Goal: Information Seeking & Learning: Compare options

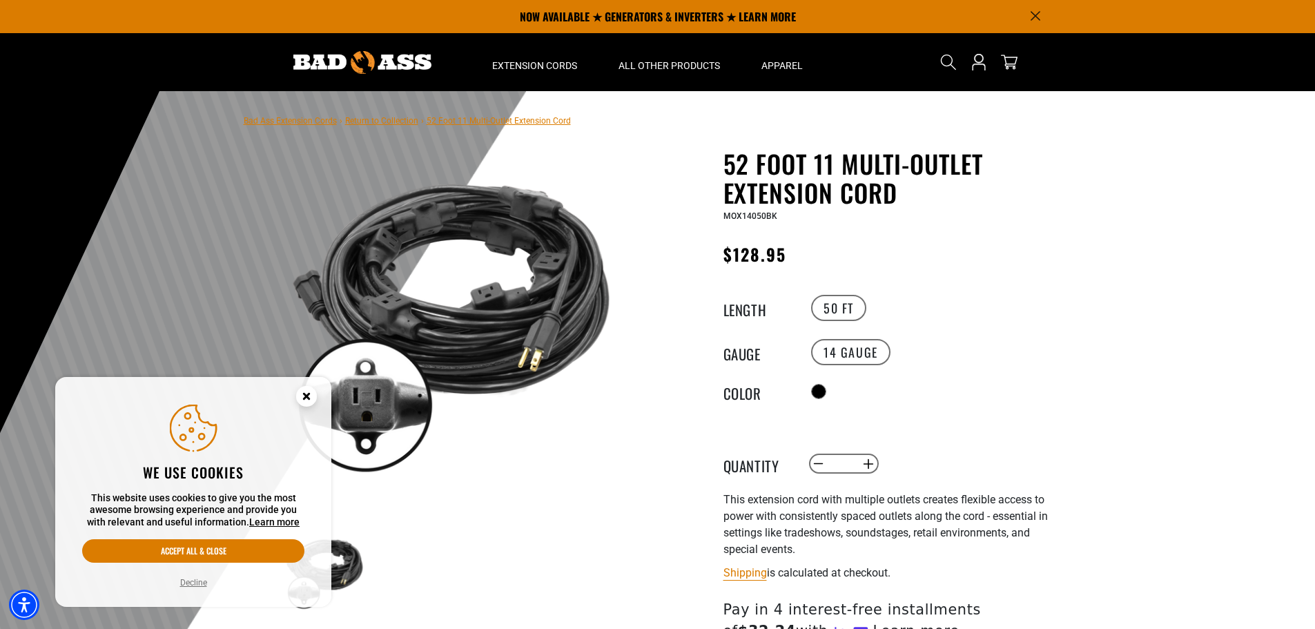
click at [309, 395] on circle "Close this option" at bounding box center [306, 396] width 21 height 21
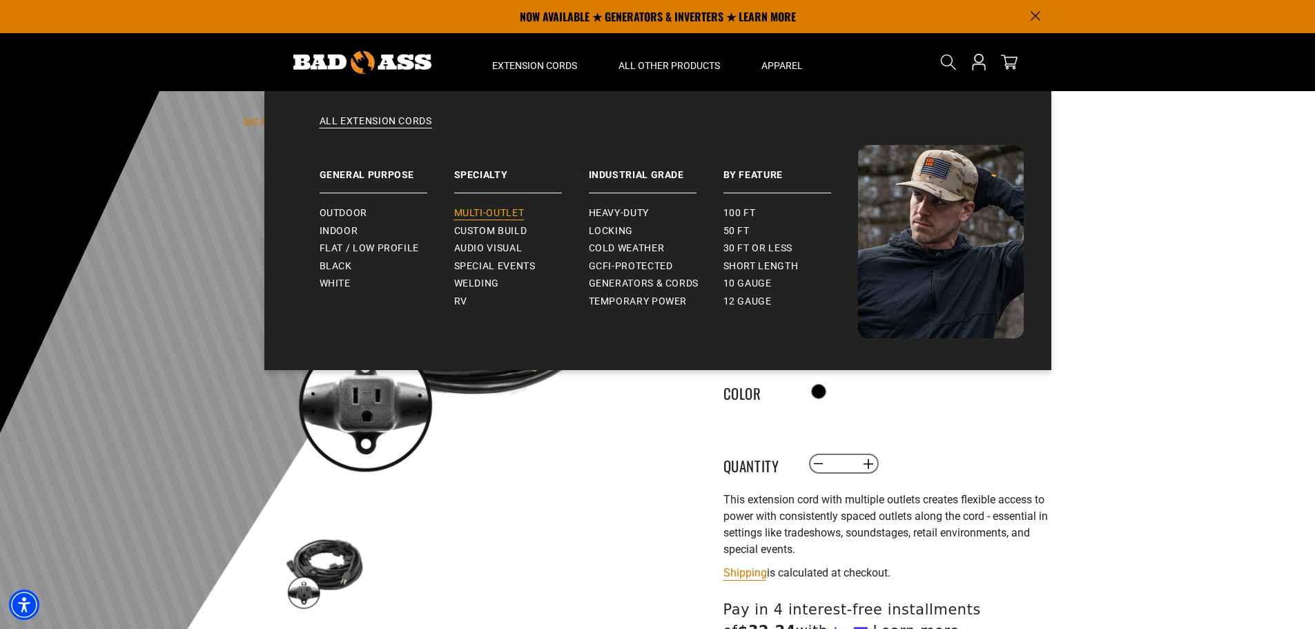
click at [485, 213] on span "Multi-Outlet" at bounding box center [489, 213] width 70 height 12
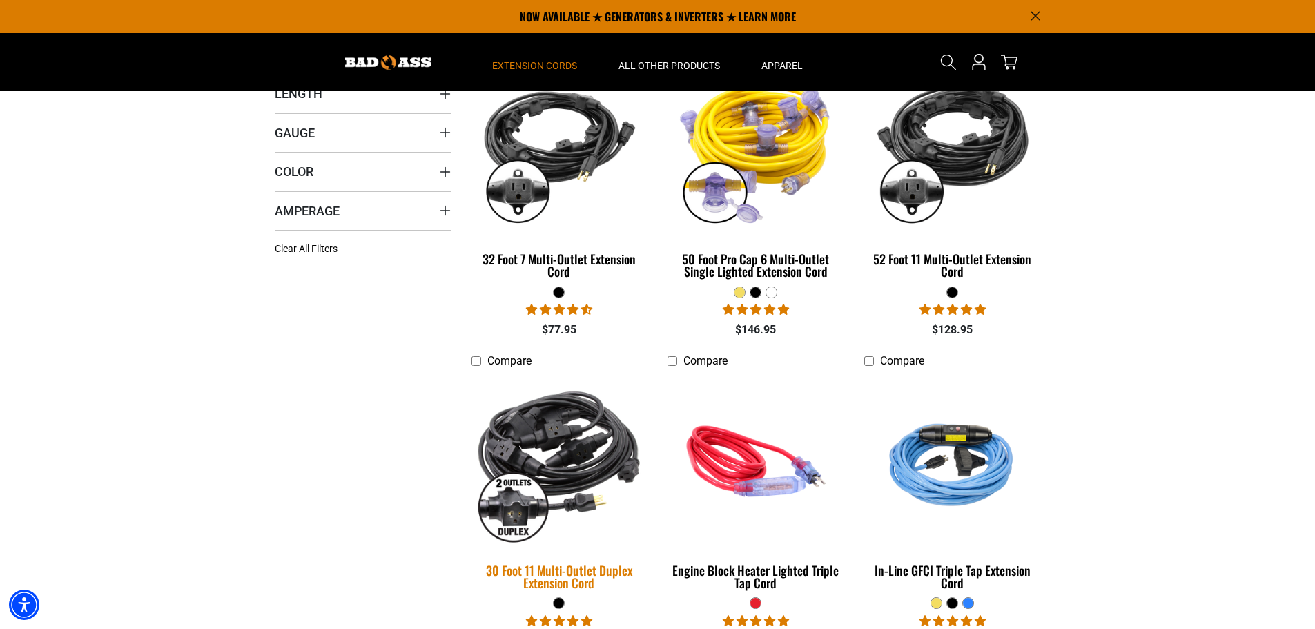
scroll to position [345, 0]
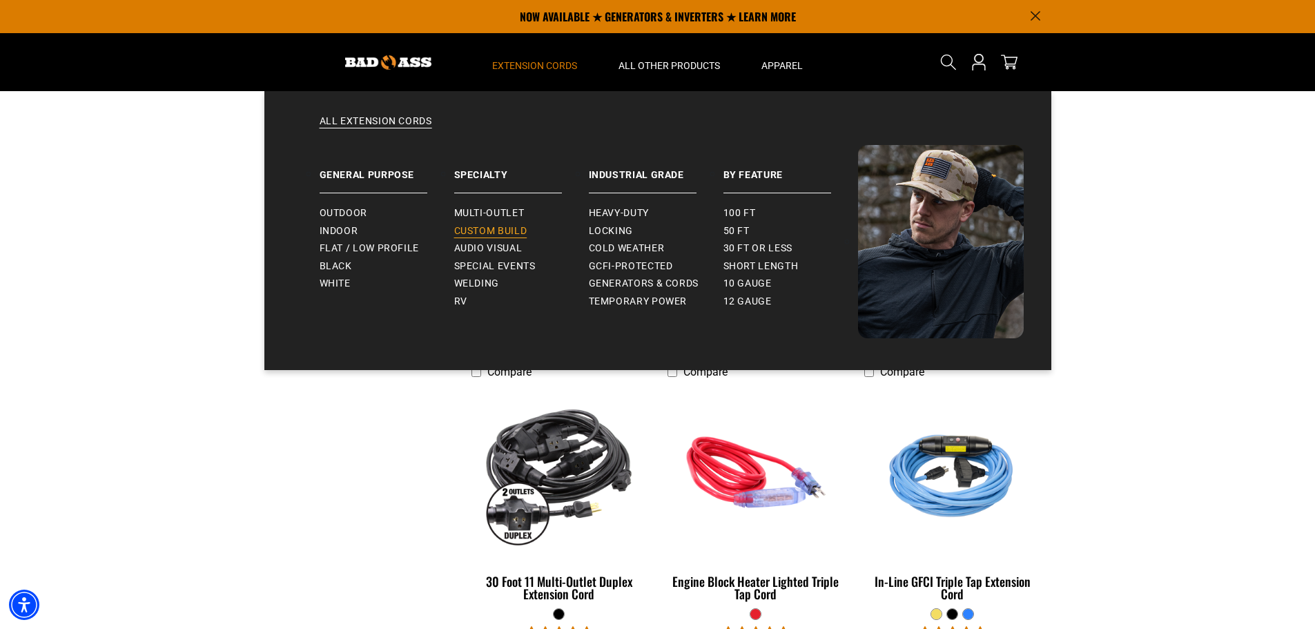
click at [479, 226] on span "Custom Build" at bounding box center [490, 231] width 73 height 12
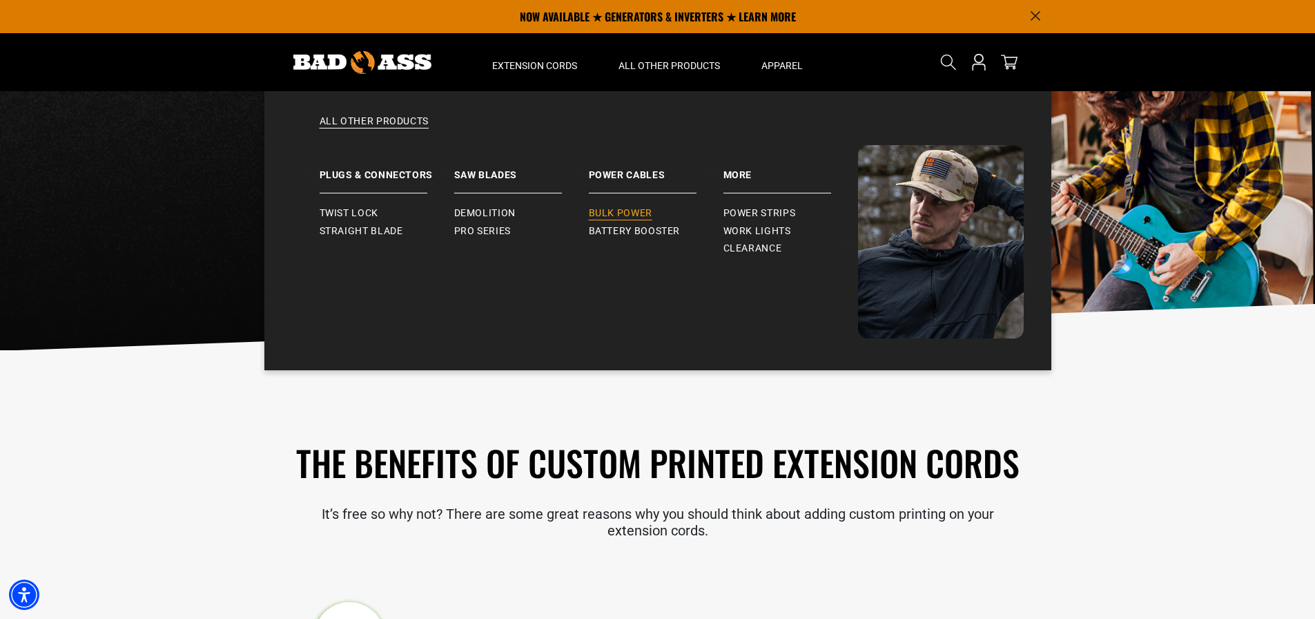
click at [626, 214] on span "Bulk Power" at bounding box center [621, 213] width 64 height 12
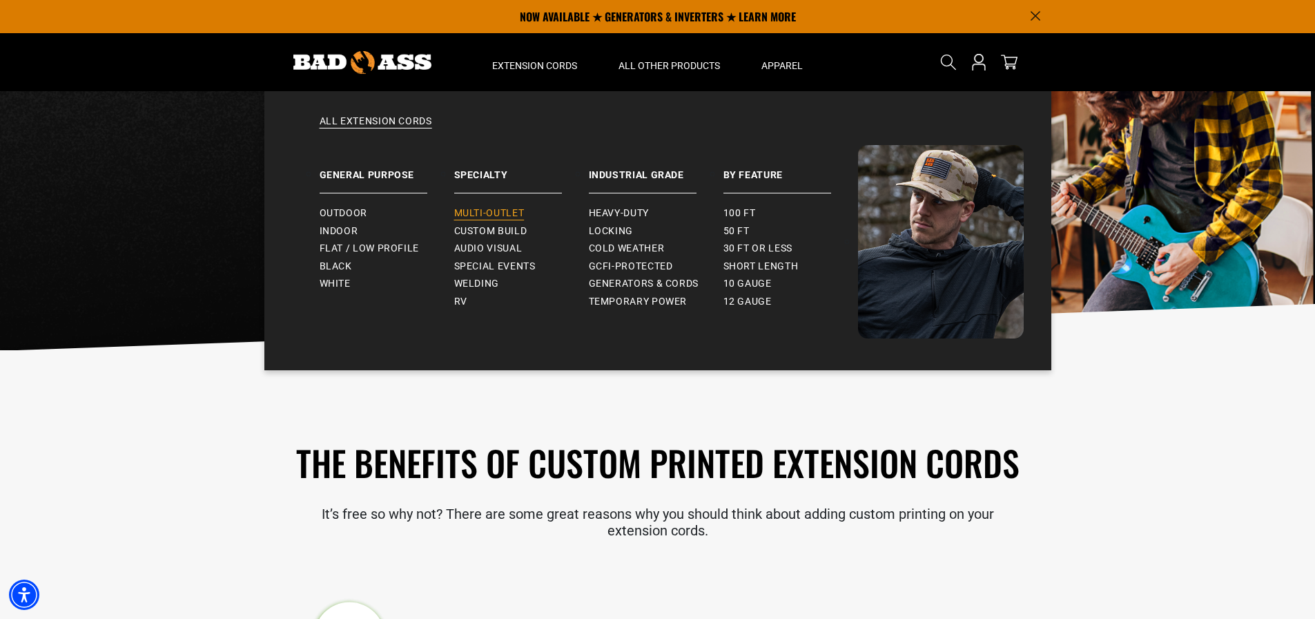
click at [491, 215] on span "Multi-Outlet" at bounding box center [489, 213] width 70 height 12
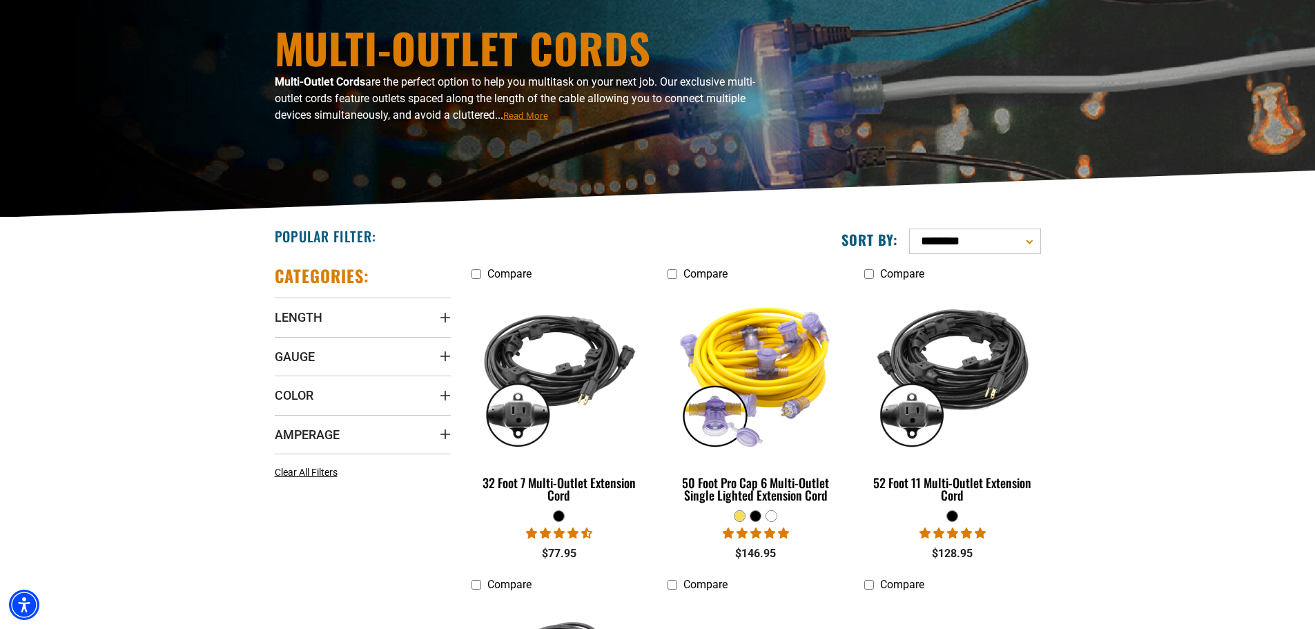
scroll to position [138, 0]
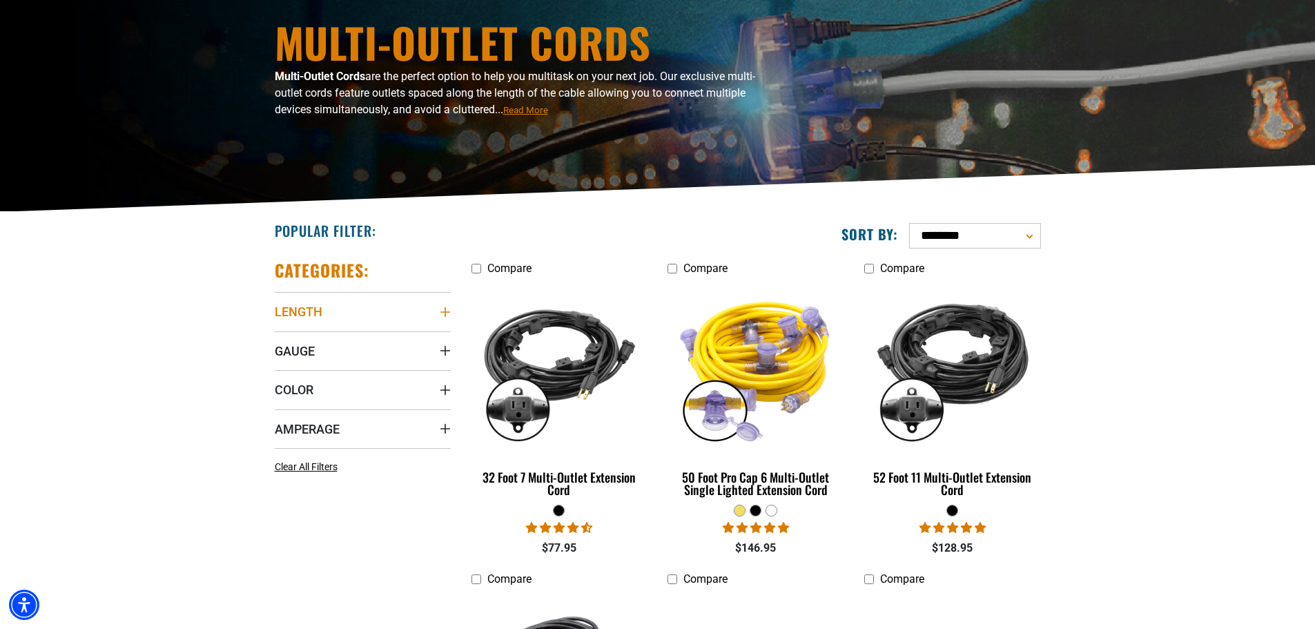
click at [444, 309] on icon "Length" at bounding box center [445, 312] width 11 height 11
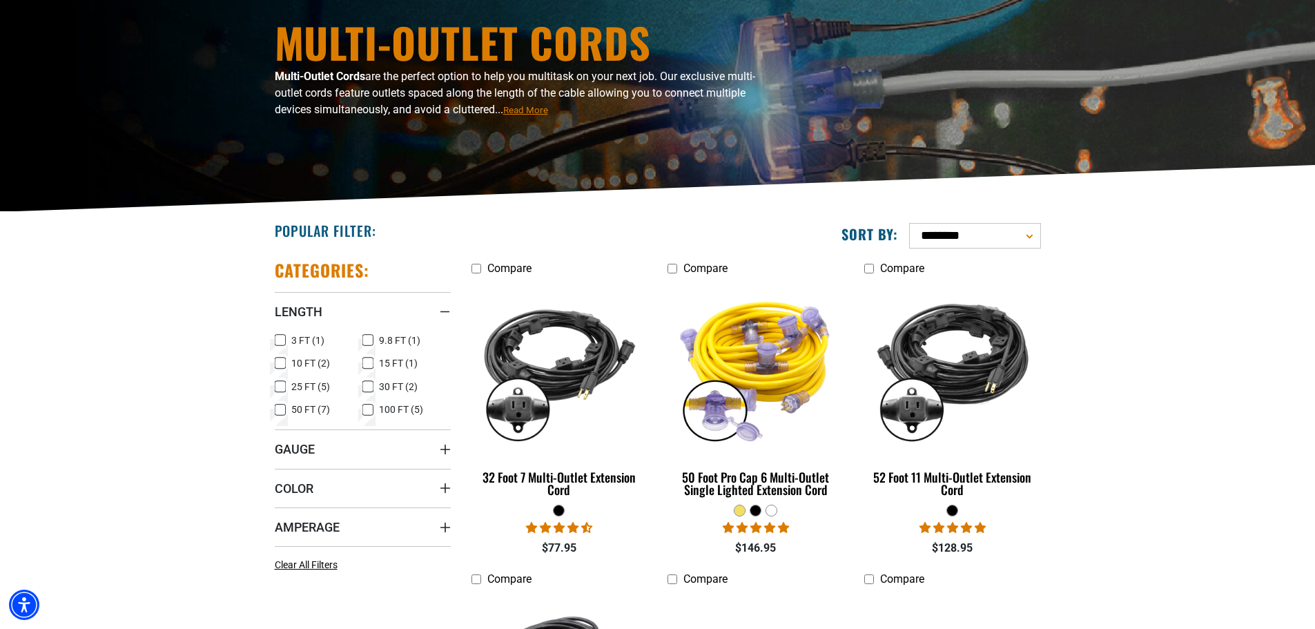
click at [282, 387] on icon at bounding box center [280, 387] width 11 height 18
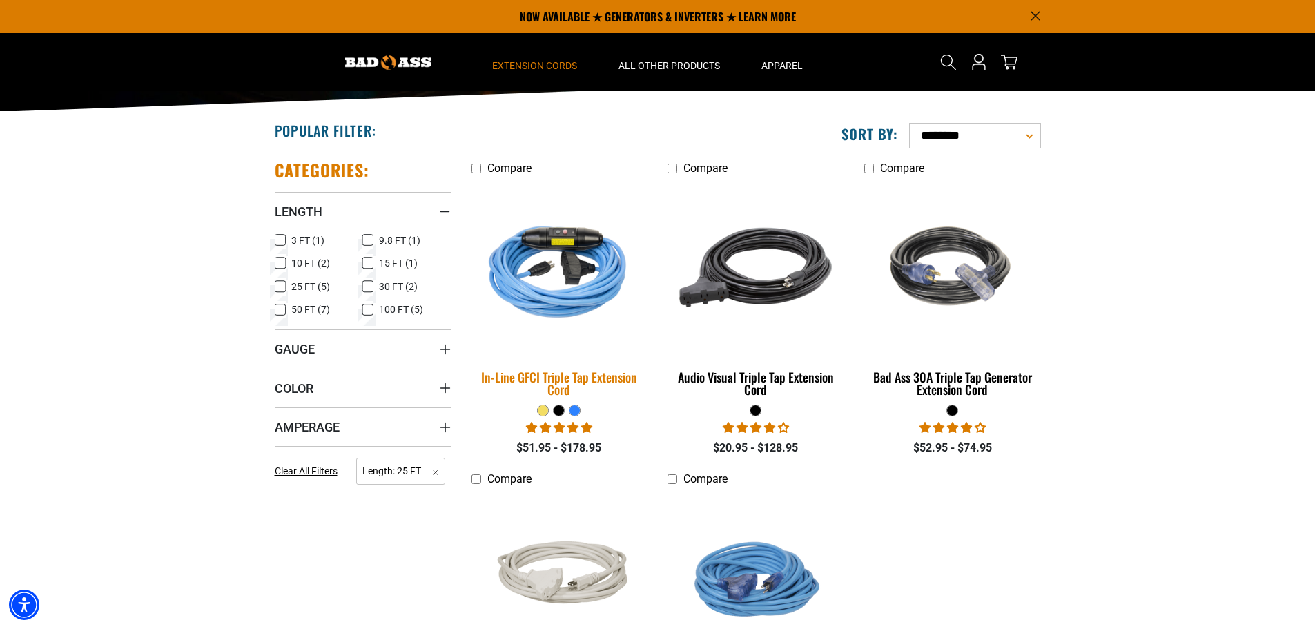
scroll to position [207, 0]
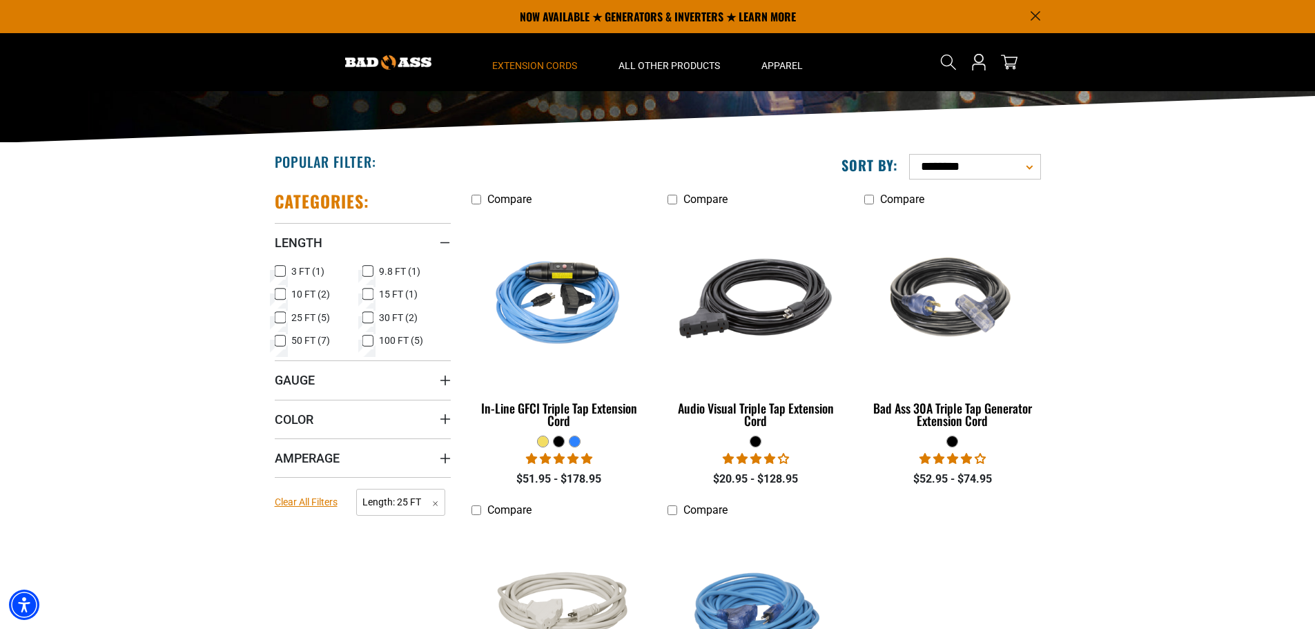
click at [294, 507] on span "Clear All Filters" at bounding box center [306, 501] width 63 height 11
